Goal: Transaction & Acquisition: Obtain resource

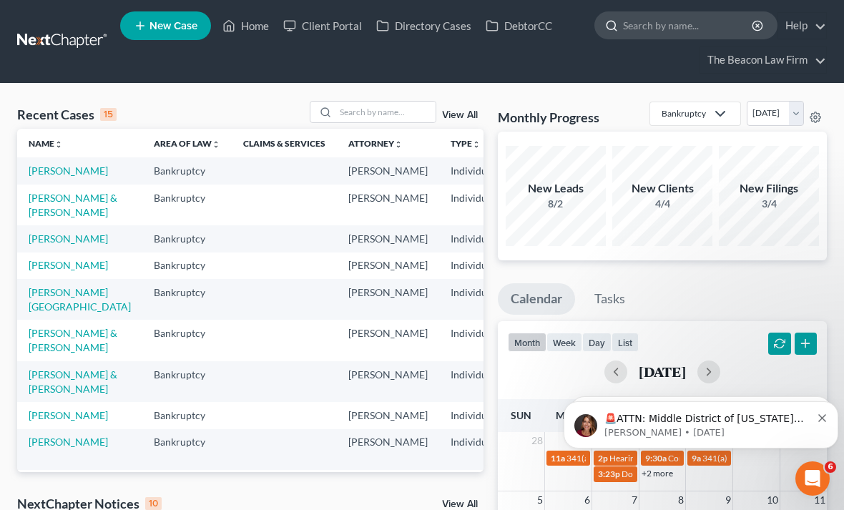
click at [701, 34] on input "search" at bounding box center [688, 25] width 131 height 26
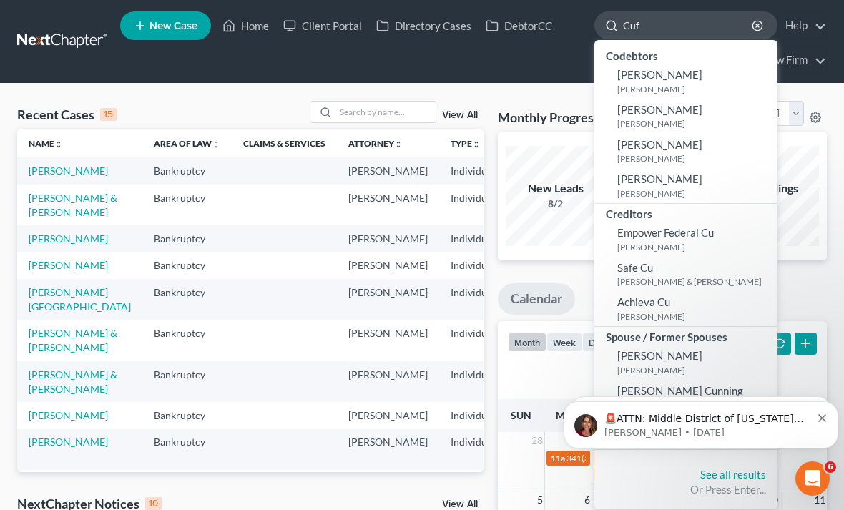
type input "Cuff"
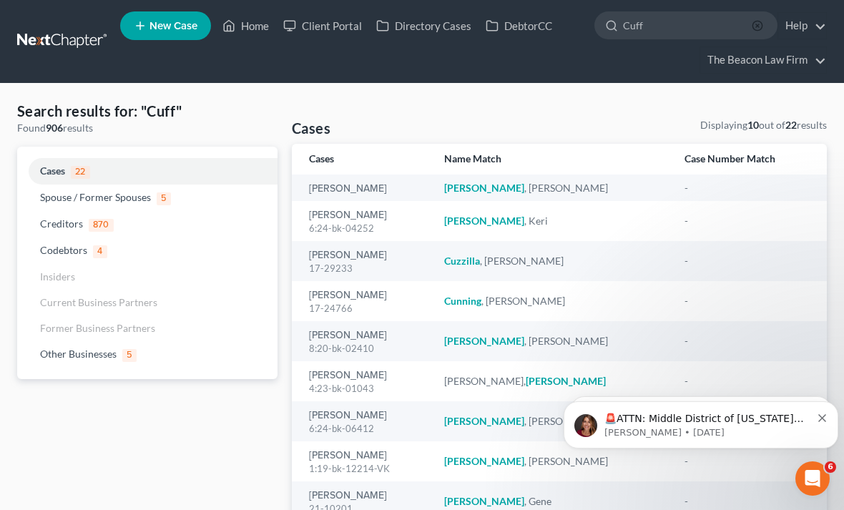
click at [758, 30] on circle "button" at bounding box center [757, 25] width 9 height 9
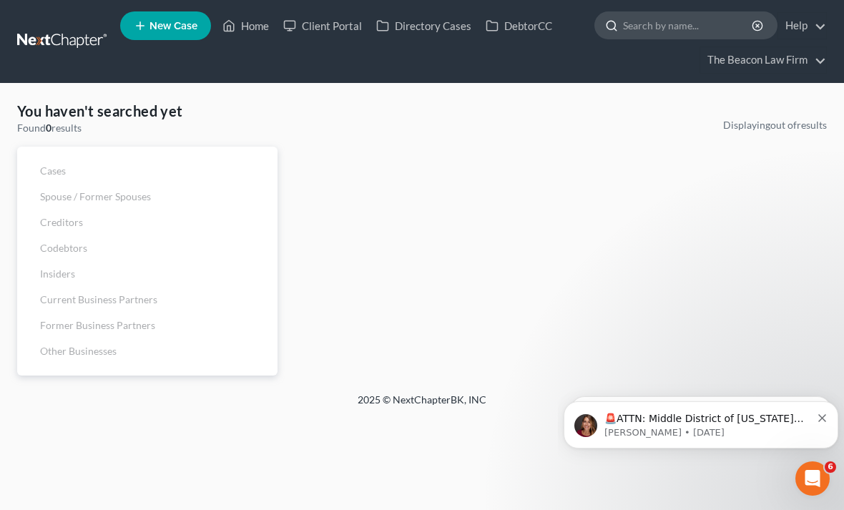
click at [685, 34] on input "search" at bounding box center [688, 25] width 131 height 26
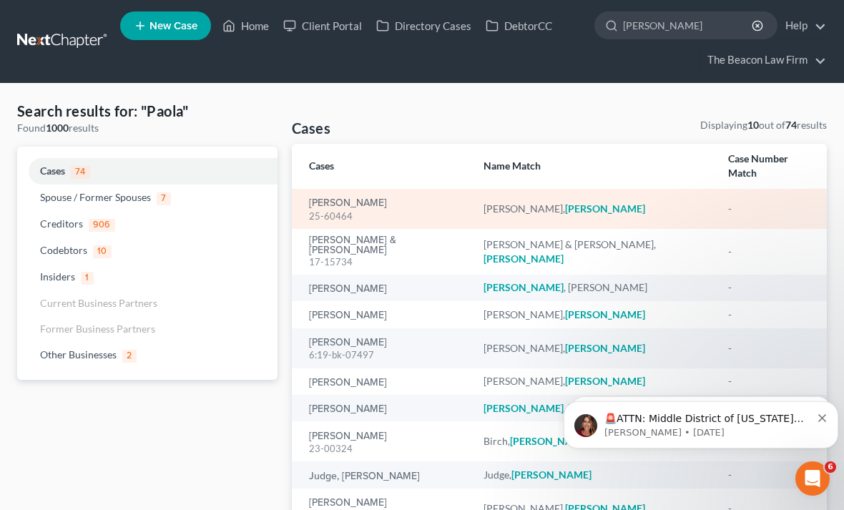
type input "[PERSON_NAME]"
click at [569, 212] on em "[PERSON_NAME]" at bounding box center [605, 208] width 80 height 12
click at [539, 211] on div "[PERSON_NAME]" at bounding box center [595, 209] width 222 height 14
click at [331, 207] on link "[PERSON_NAME]" at bounding box center [348, 203] width 78 height 10
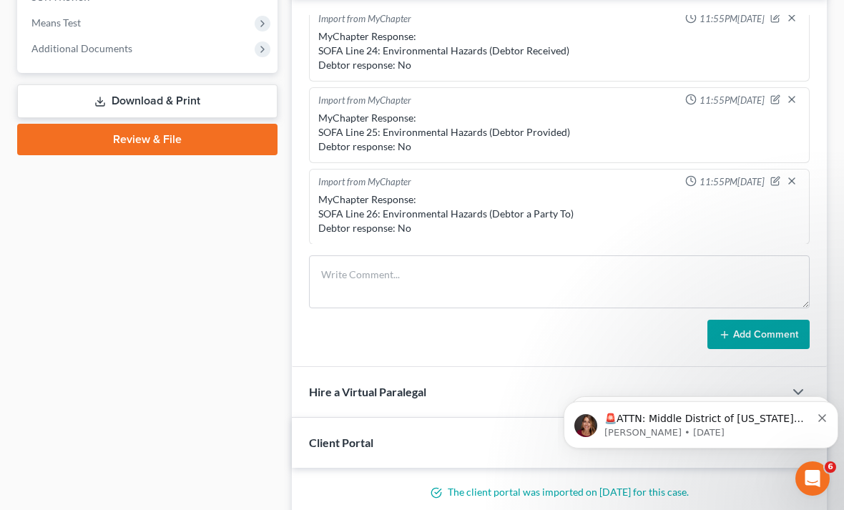
scroll to position [571, 0]
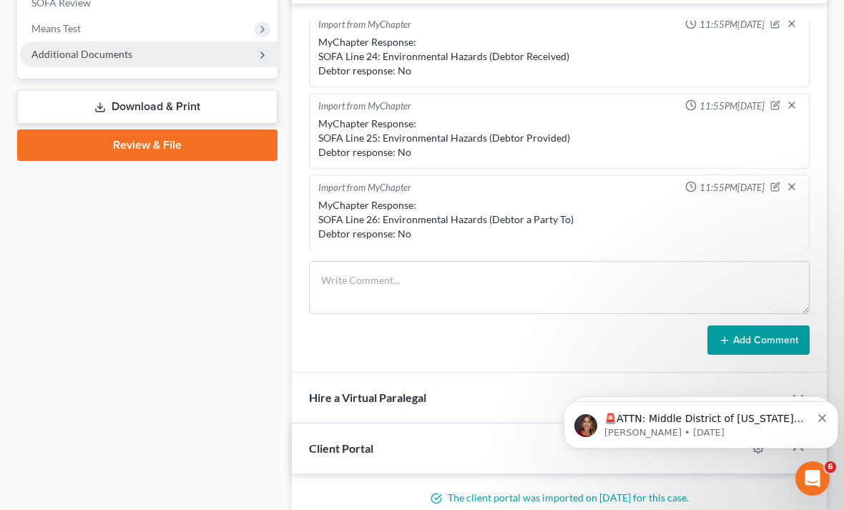
click at [82, 60] on span "Additional Documents" at bounding box center [149, 54] width 258 height 26
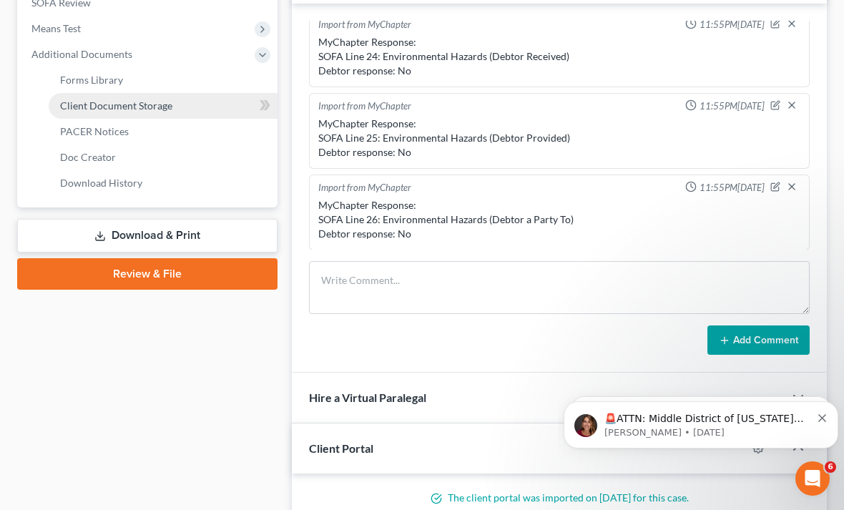
click at [91, 100] on span "Client Document Storage" at bounding box center [116, 105] width 112 height 12
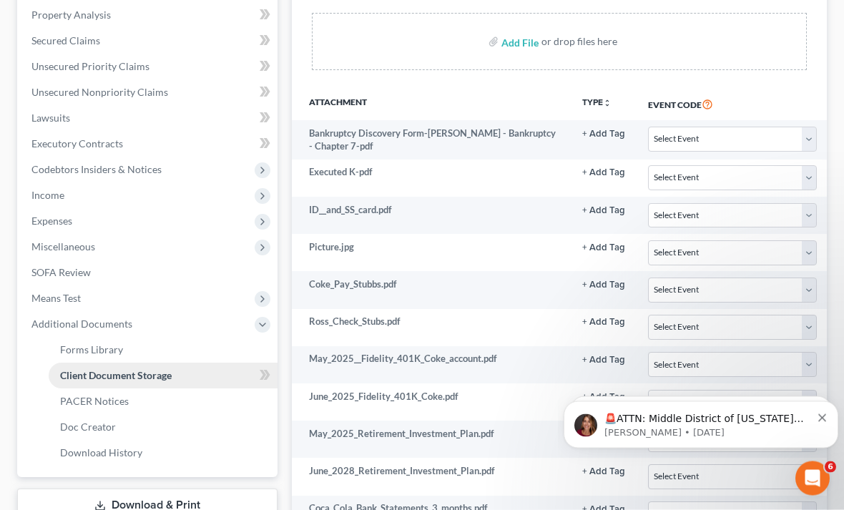
scroll to position [301, 0]
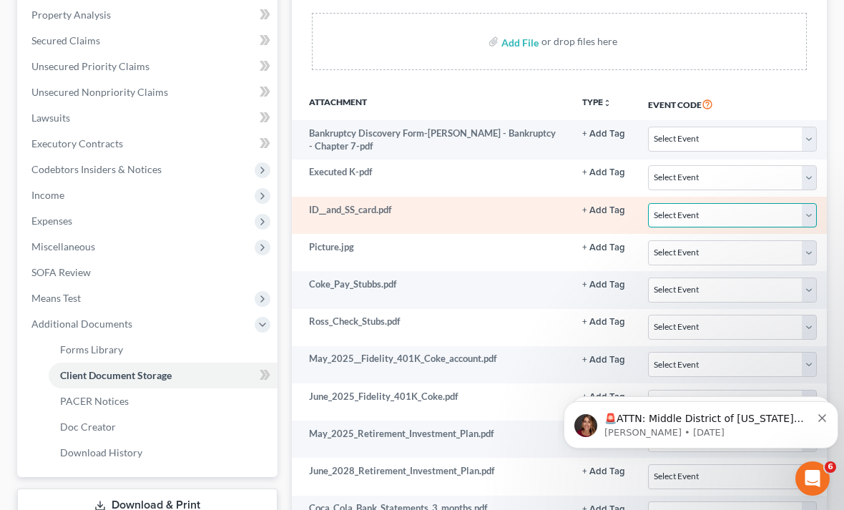
click at [813, 218] on select "Select Event 01 - Chapter 13 Plan - Initial Plan 02-Application to Pay Filing F…" at bounding box center [732, 215] width 169 height 25
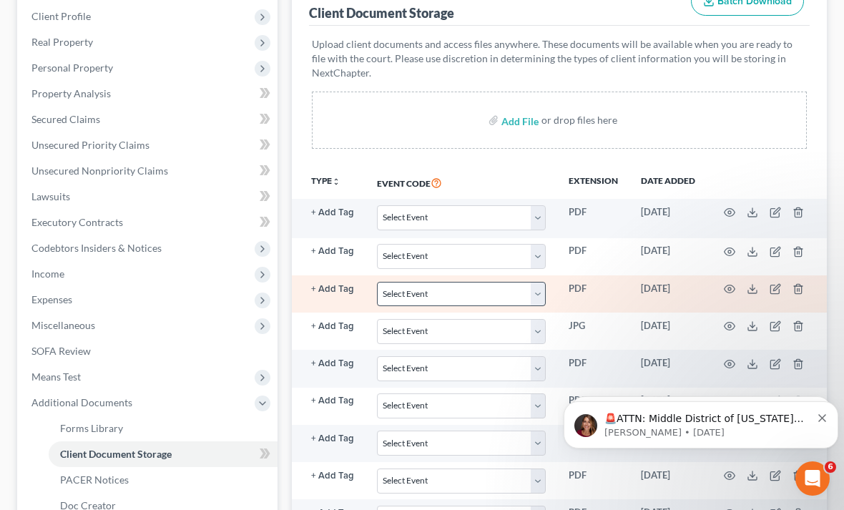
scroll to position [0, 270]
click at [730, 287] on icon "button" at bounding box center [730, 288] width 11 height 11
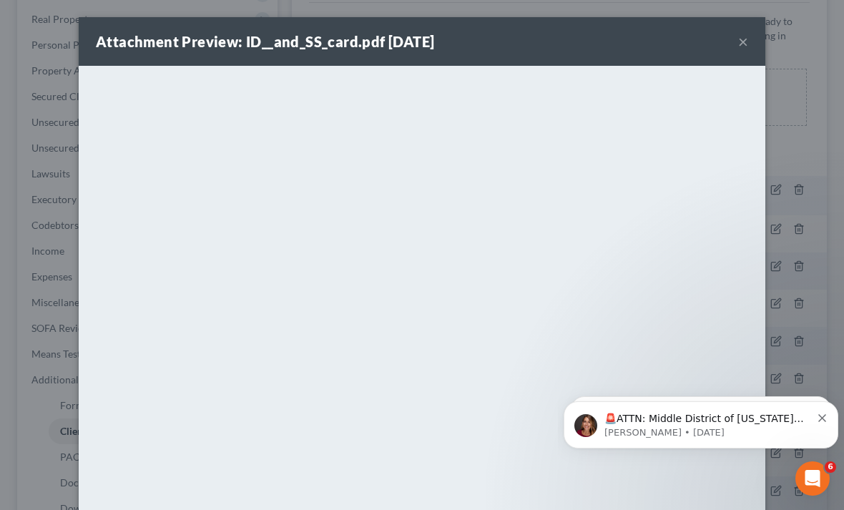
click at [730, 47] on div "Attachment Preview: ID__and_SS_card.pdf [DATE] ×" at bounding box center [422, 41] width 687 height 49
click at [743, 41] on button "×" at bounding box center [743, 41] width 10 height 17
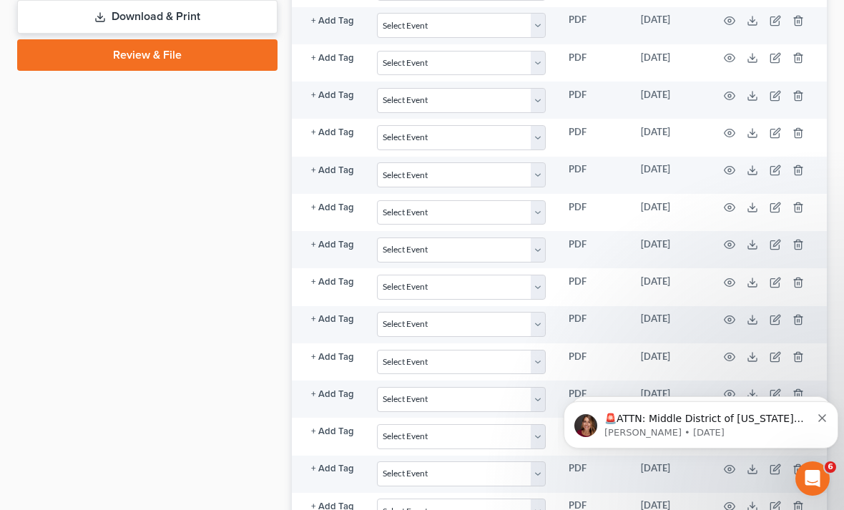
scroll to position [0, 270]
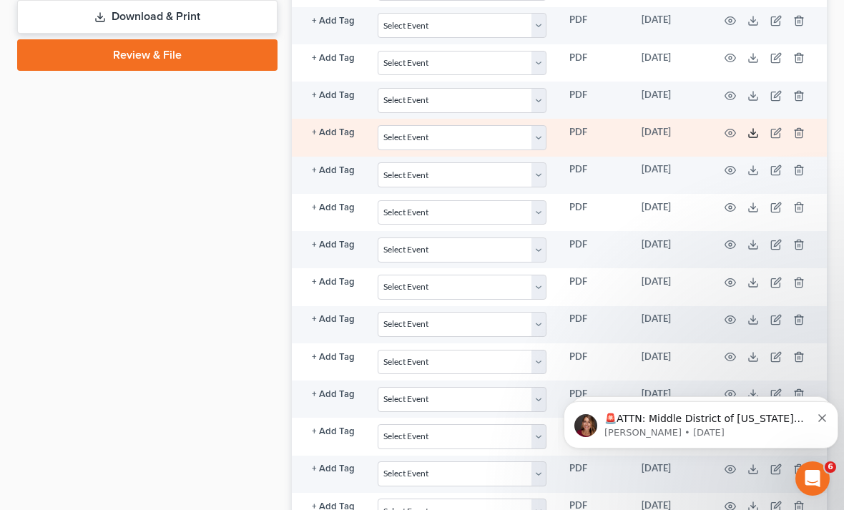
click at [753, 133] on icon at bounding box center [753, 132] width 11 height 11
